Goal: Task Accomplishment & Management: Use online tool/utility

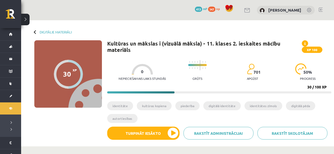
scroll to position [105, 0]
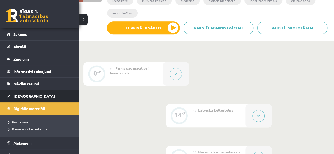
click at [20, 95] on span "[DEMOGRAPHIC_DATA]" at bounding box center [33, 96] width 41 height 5
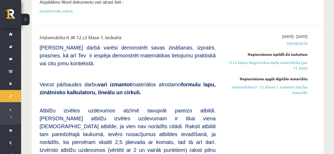
scroll to position [206, 0]
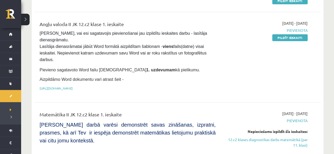
scroll to position [129, 0]
click at [22, 19] on button at bounding box center [25, 20] width 8 height 12
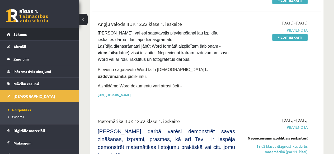
click at [26, 36] on span "Sākums" at bounding box center [19, 34] width 13 height 5
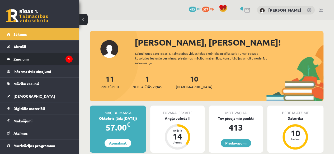
click at [29, 57] on legend "Ziņojumi 1" at bounding box center [42, 59] width 59 height 12
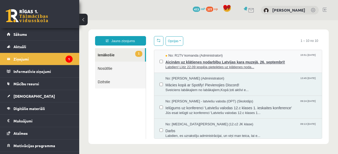
click at [183, 57] on span "No: R1TV komanda (Administratori)" at bounding box center [193, 55] width 57 height 5
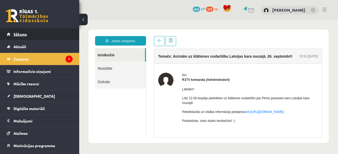
click at [20, 36] on span "Sākums" at bounding box center [19, 34] width 13 height 5
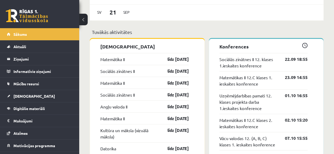
scroll to position [461, 0]
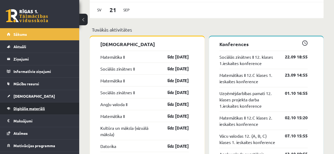
click at [41, 110] on link "Digitālie materiāli" at bounding box center [40, 109] width 66 height 12
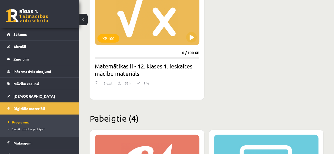
scroll to position [680, 0]
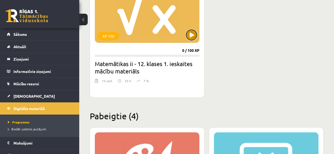
click at [193, 32] on button at bounding box center [191, 35] width 11 height 11
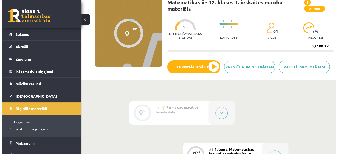
scroll to position [51, 0]
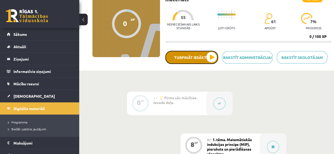
click at [200, 56] on button "Turpināt iesākto" at bounding box center [191, 57] width 53 height 13
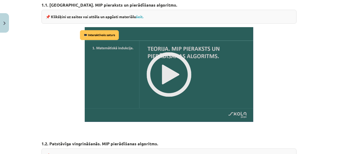
scroll to position [334, 0]
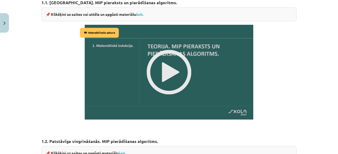
click at [174, 61] on img at bounding box center [168, 72] width 181 height 102
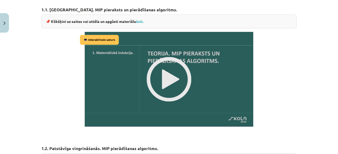
scroll to position [326, 0]
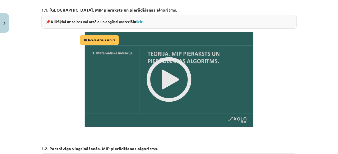
click at [165, 73] on img at bounding box center [168, 80] width 181 height 102
click at [139, 20] on link "šeit." at bounding box center [139, 21] width 7 height 5
